Goal: Find specific page/section: Find specific page/section

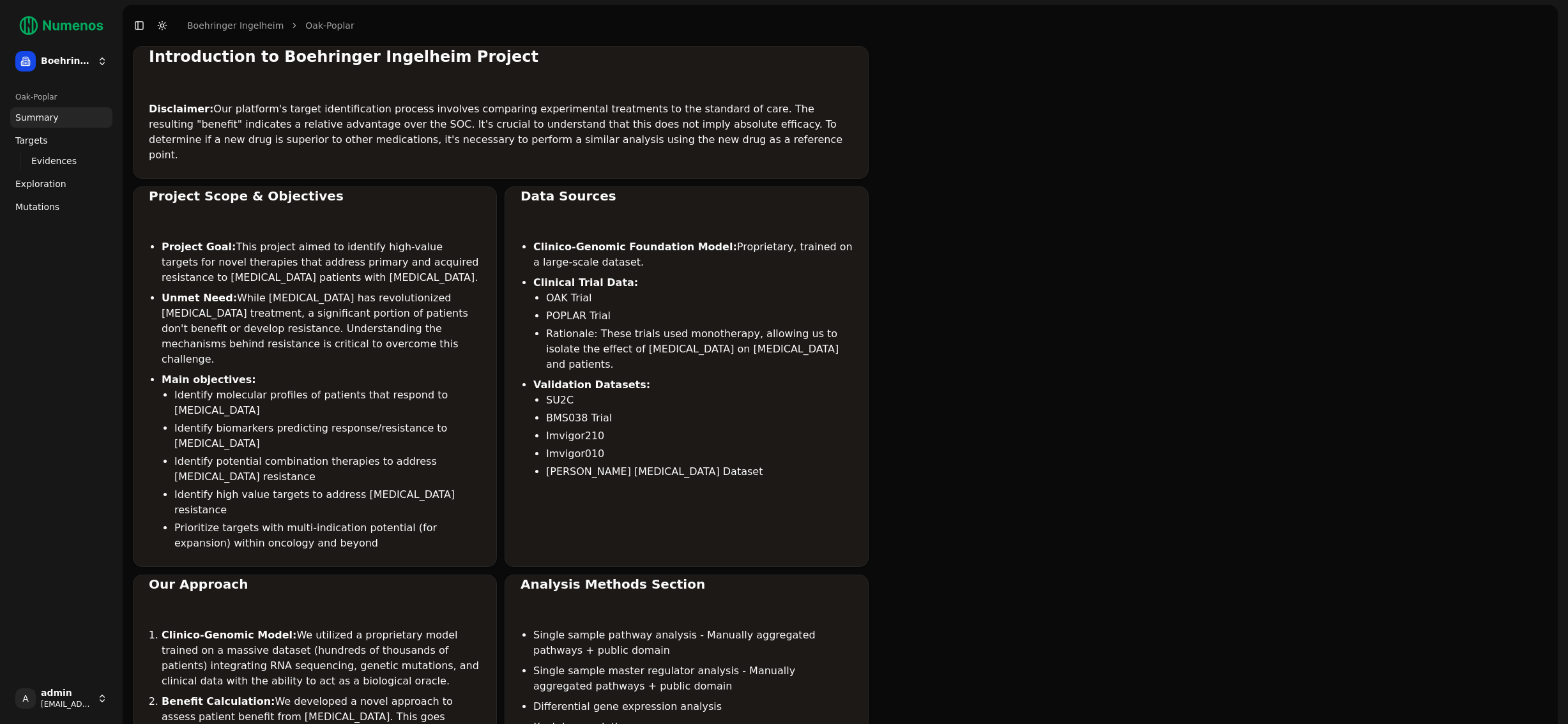
click at [171, 705] on div "Log out" at bounding box center [187, 700] width 137 height 21
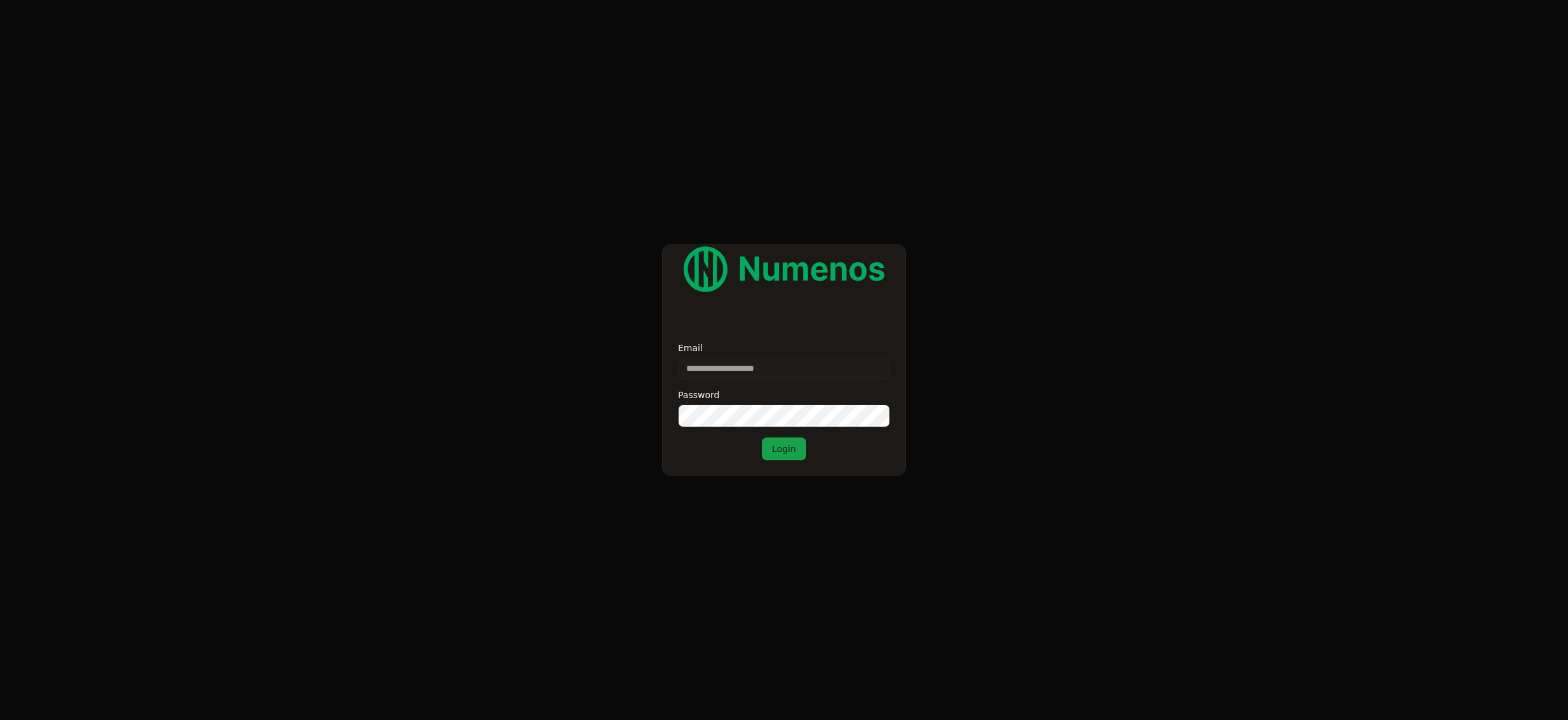
click at [728, 368] on input "Email" at bounding box center [784, 368] width 212 height 22
type input "**********"
click at [784, 444] on button "Login" at bounding box center [784, 448] width 45 height 22
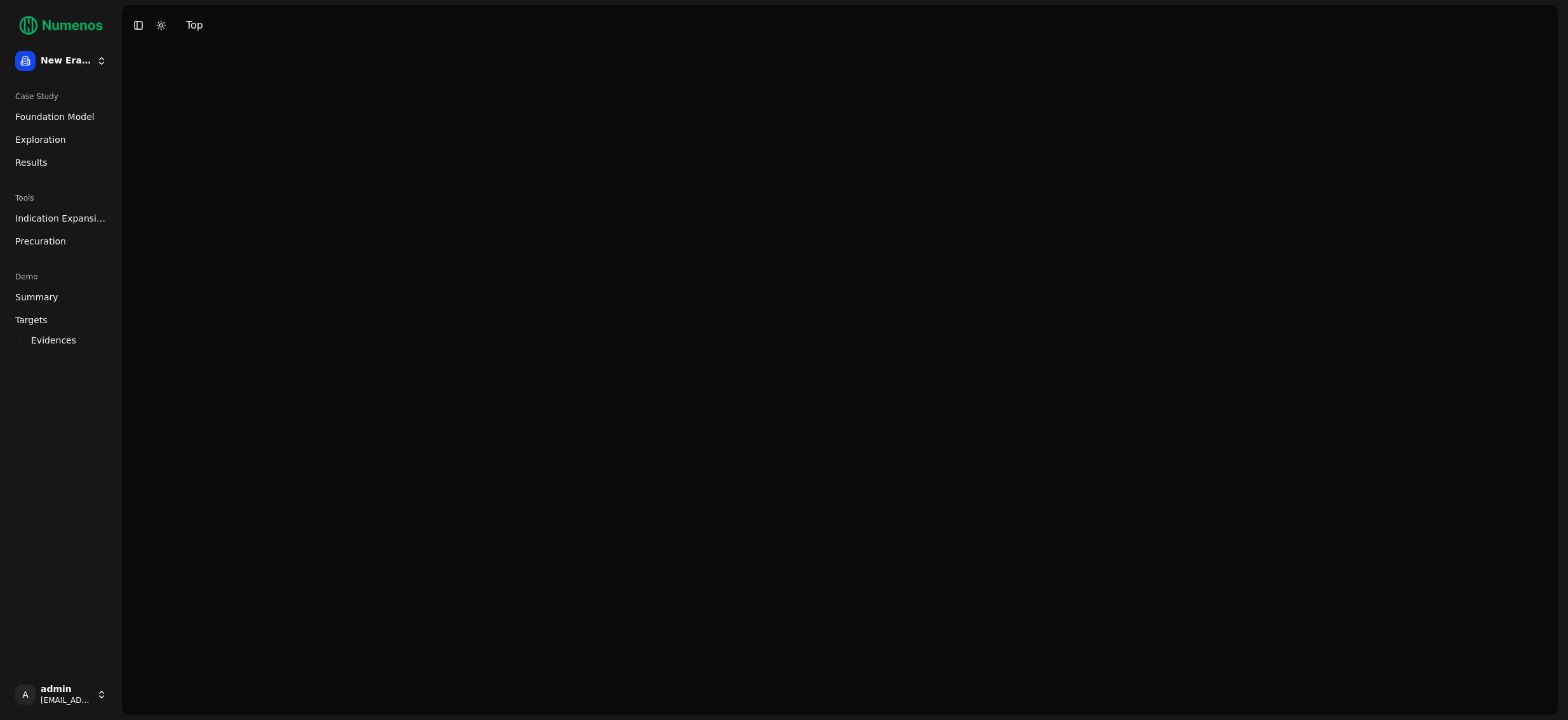
click at [51, 143] on span "Exploration" at bounding box center [41, 139] width 51 height 13
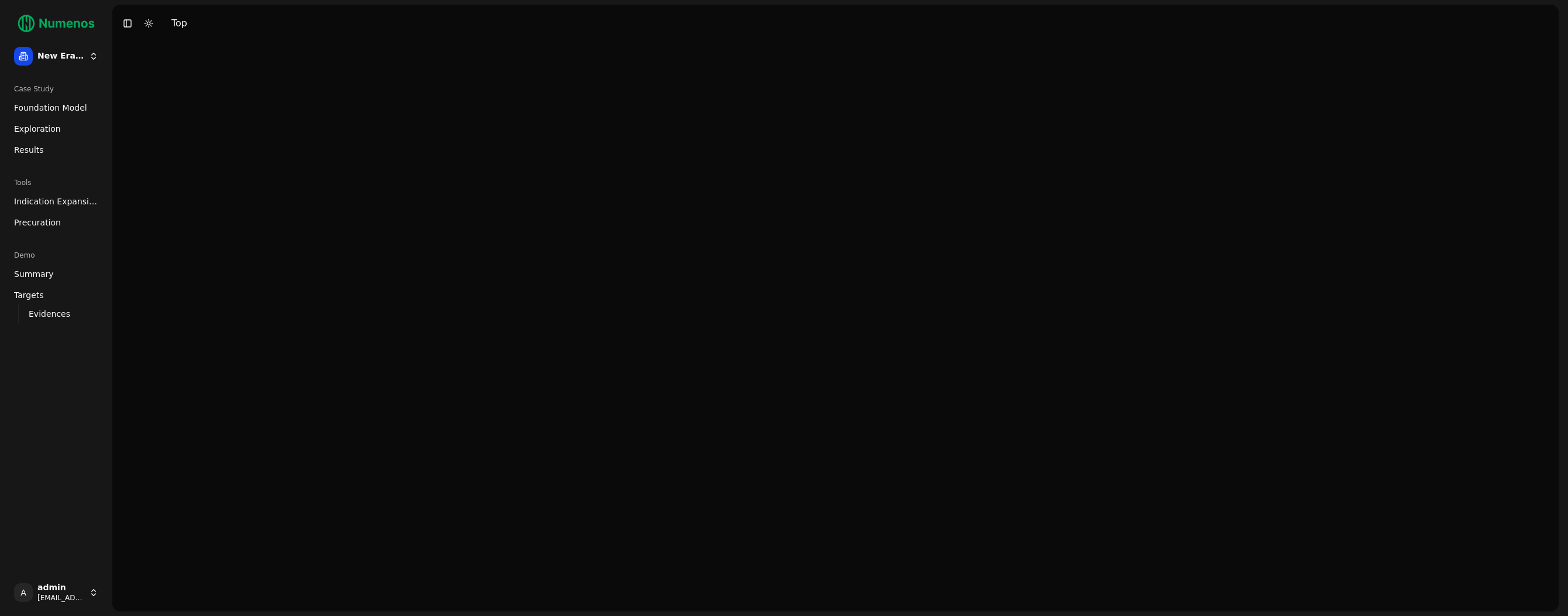
click at [60, 136] on link "Exploration" at bounding box center [56, 128] width 93 height 19
